Goal: Find specific page/section: Find specific page/section

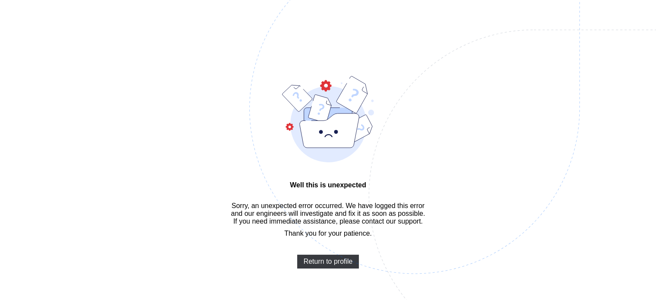
click at [329, 265] on span "Return to profile" at bounding box center [327, 261] width 49 height 8
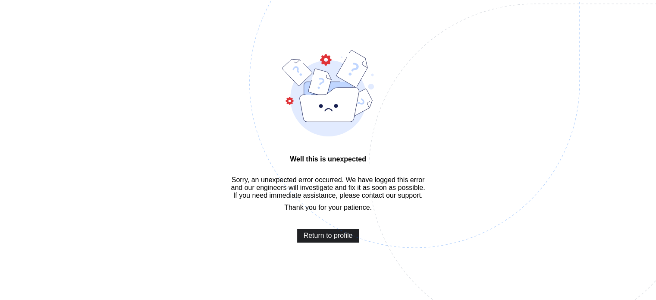
click at [319, 239] on span "Return to profile" at bounding box center [327, 235] width 49 height 8
